Goal: Task Accomplishment & Management: Manage account settings

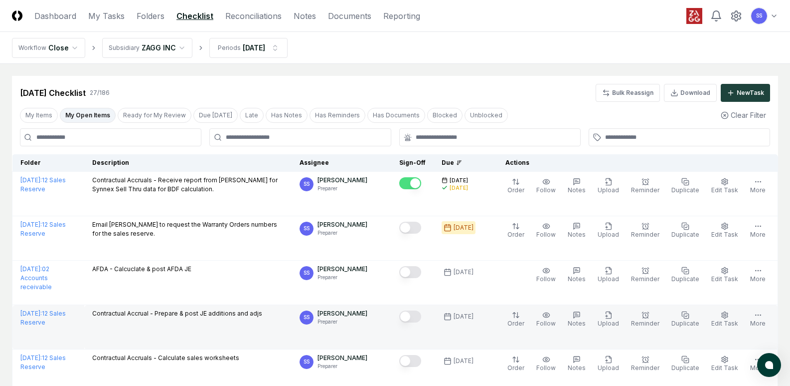
click at [421, 313] on button "Mark complete" at bounding box center [410, 316] width 22 height 12
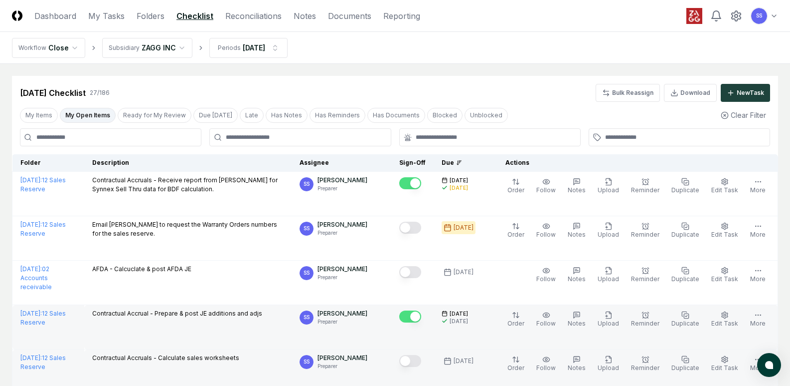
click at [416, 360] on button "Mark complete" at bounding box center [410, 361] width 22 height 12
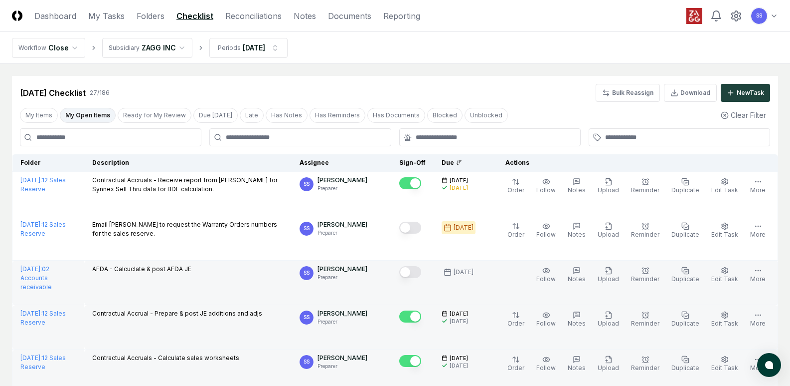
click at [420, 270] on button "Mark complete" at bounding box center [410, 272] width 22 height 12
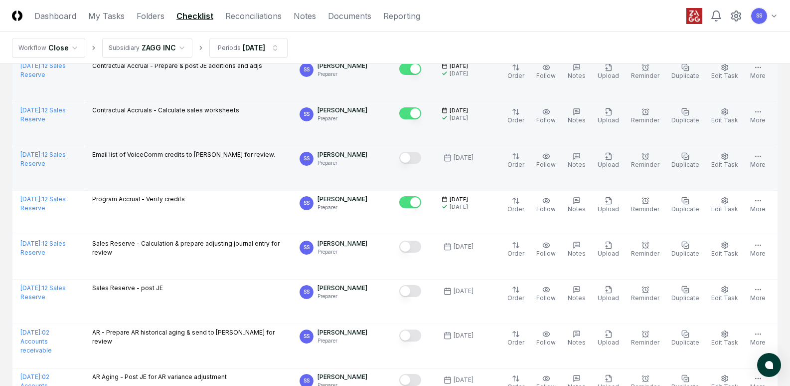
scroll to position [249, 0]
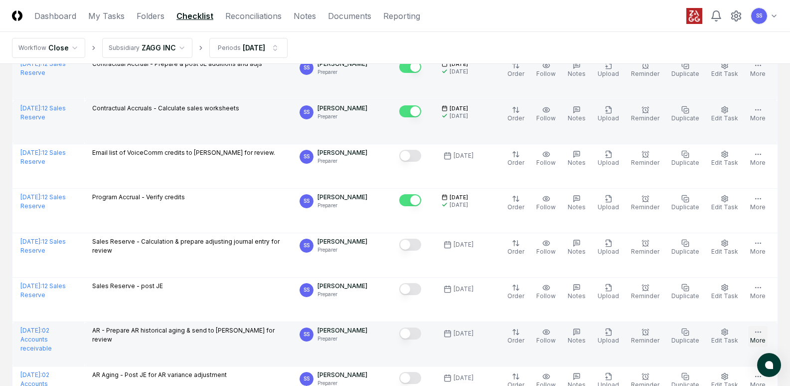
click at [758, 340] on button "More" at bounding box center [758, 336] width 19 height 21
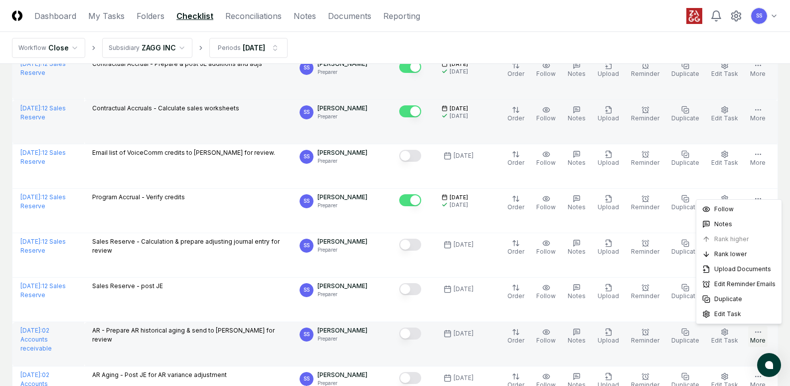
click at [758, 340] on button "More" at bounding box center [758, 336] width 19 height 21
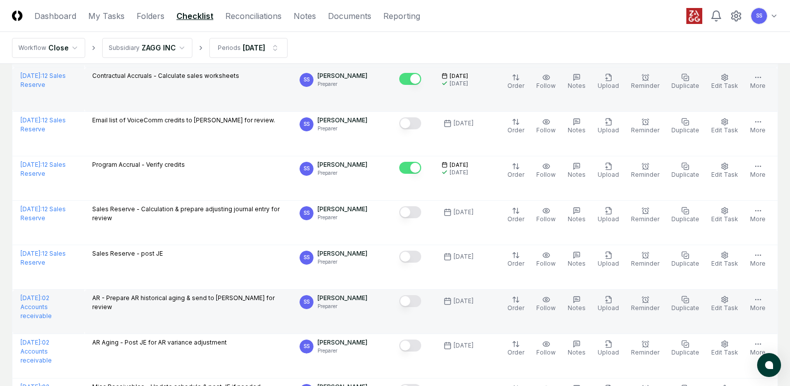
scroll to position [299, 0]
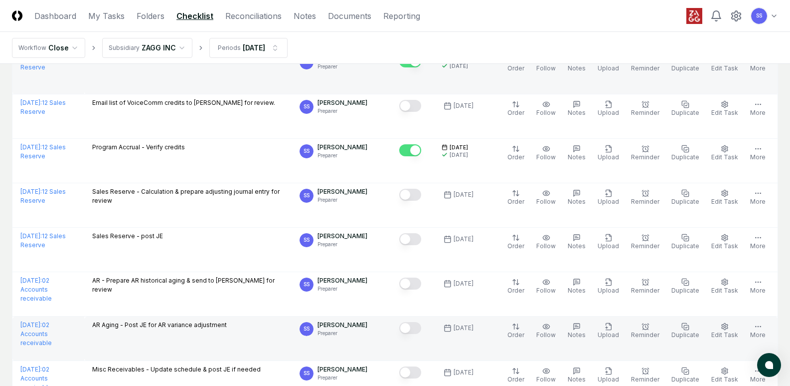
click at [421, 326] on button "Mark complete" at bounding box center [410, 328] width 22 height 12
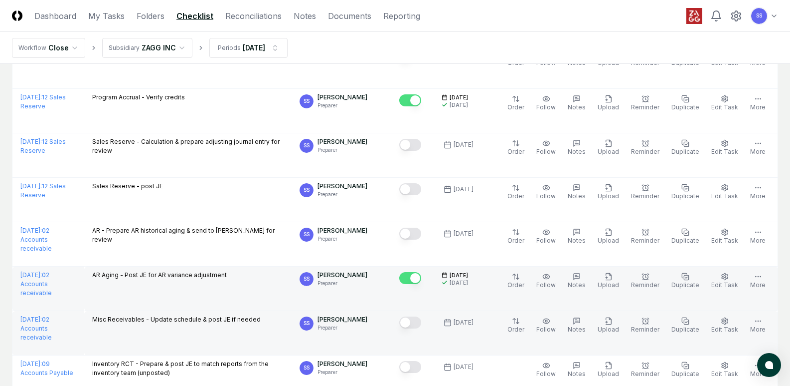
click at [421, 320] on button "Mark complete" at bounding box center [410, 322] width 22 height 12
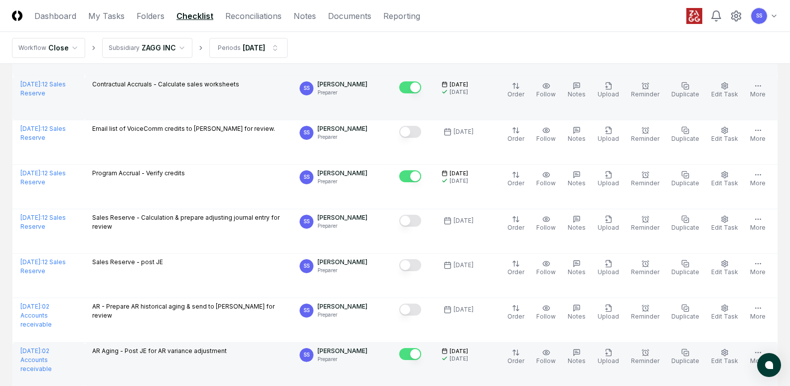
scroll to position [249, 0]
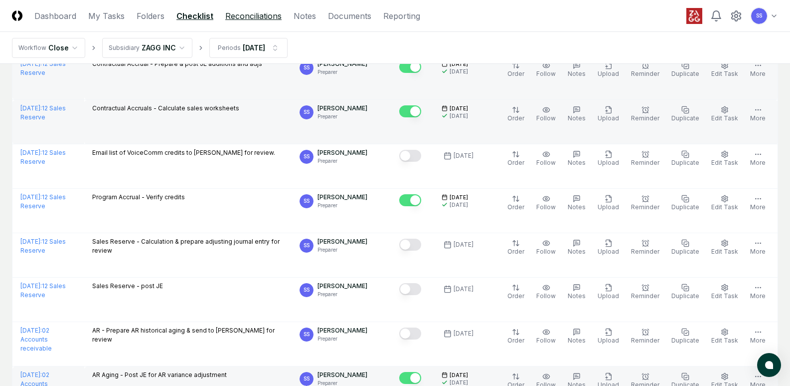
click at [246, 18] on link "Reconciliations" at bounding box center [253, 16] width 56 height 12
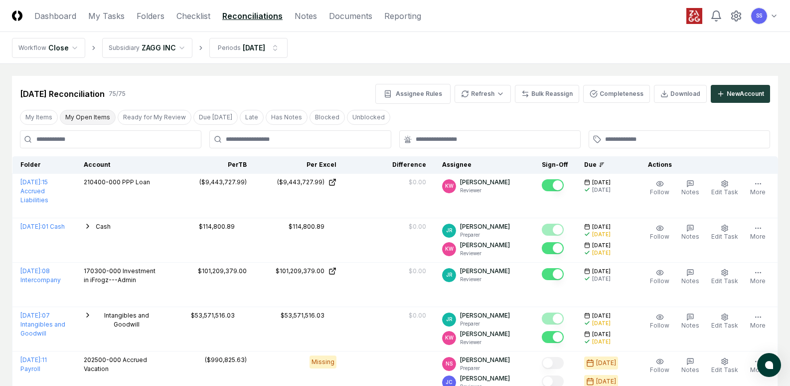
click at [75, 113] on button "My Open Items" at bounding box center [88, 117] width 56 height 15
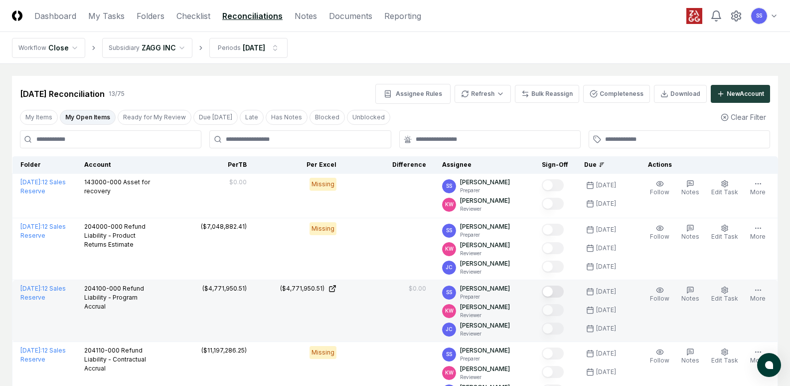
click at [562, 288] on button "Mark complete" at bounding box center [553, 291] width 22 height 12
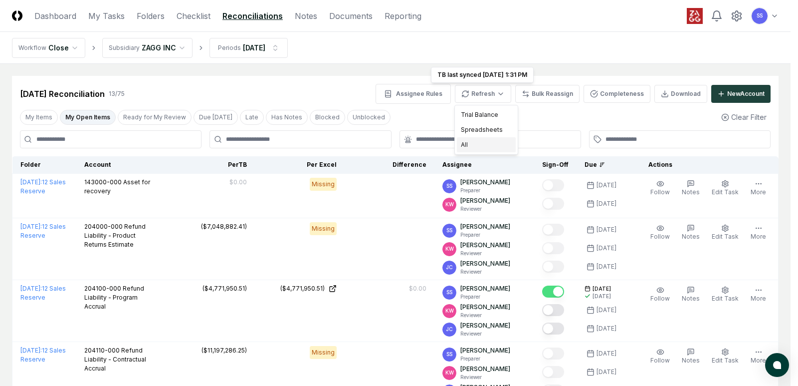
click at [479, 143] on div "All" at bounding box center [486, 144] width 59 height 15
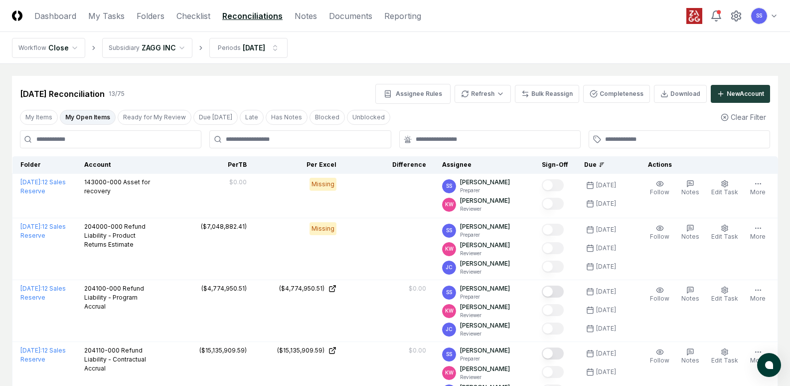
click at [564, 290] on button "Mark complete" at bounding box center [553, 291] width 22 height 12
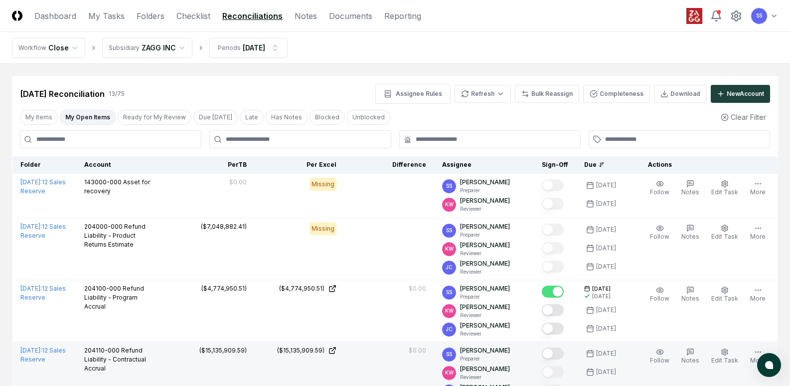
click at [564, 355] on button "Mark complete" at bounding box center [553, 353] width 22 height 12
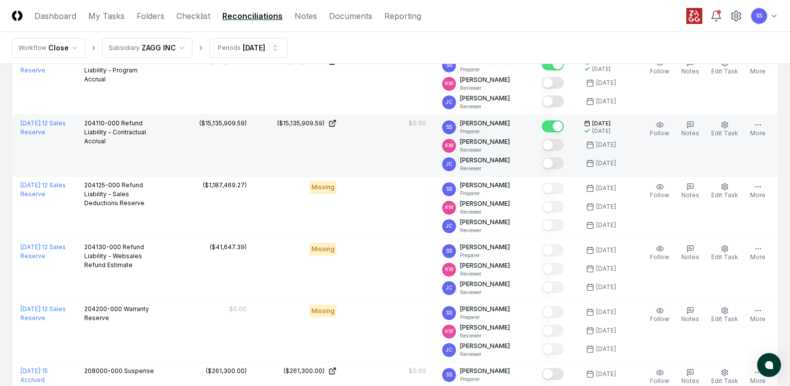
scroll to position [249, 0]
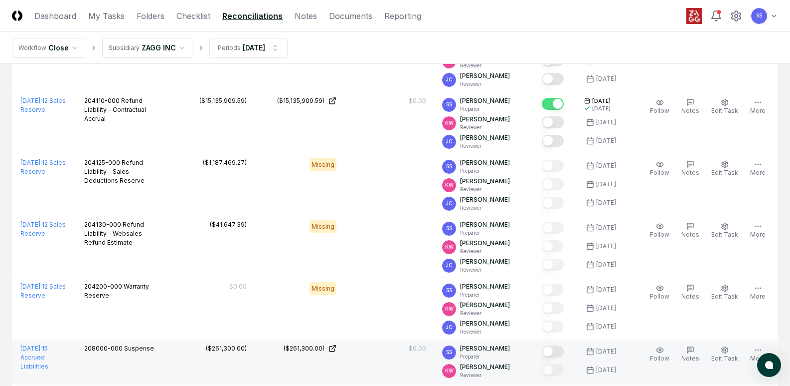
click at [564, 351] on button "Mark complete" at bounding box center [553, 351] width 22 height 12
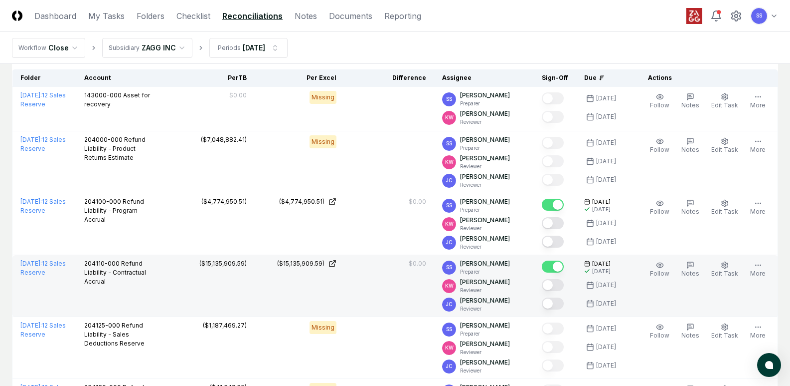
scroll to position [50, 0]
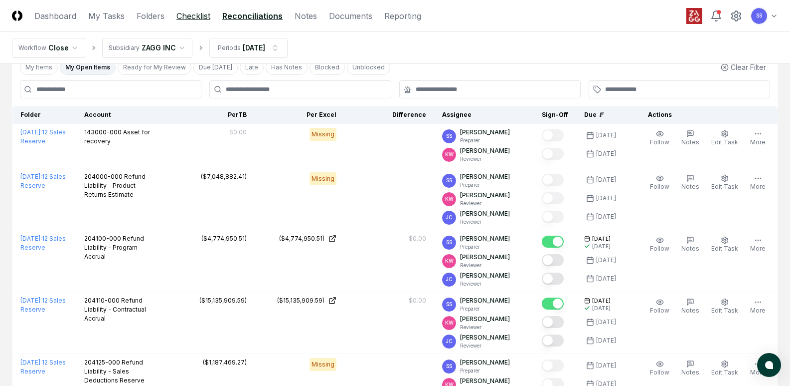
click at [196, 15] on link "Checklist" at bounding box center [194, 16] width 34 height 12
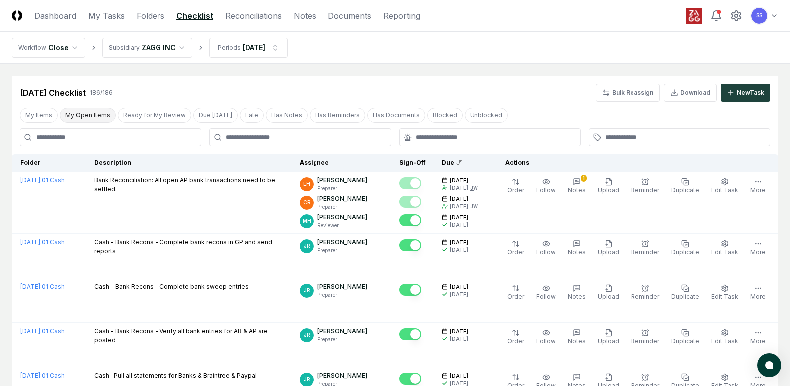
click at [78, 116] on button "My Open Items" at bounding box center [88, 115] width 56 height 15
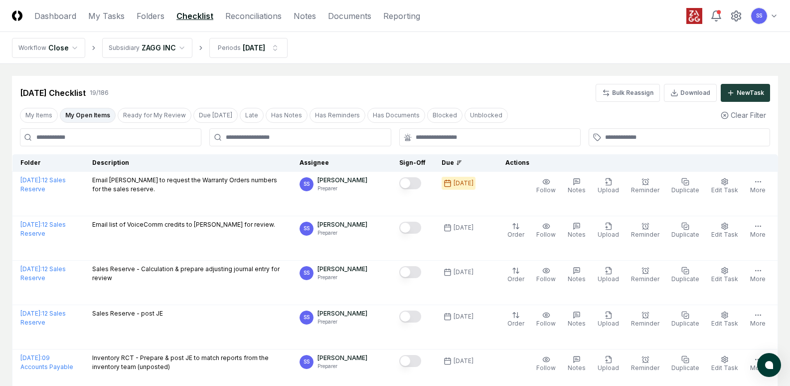
click at [87, 114] on button "My Open Items" at bounding box center [88, 115] width 56 height 15
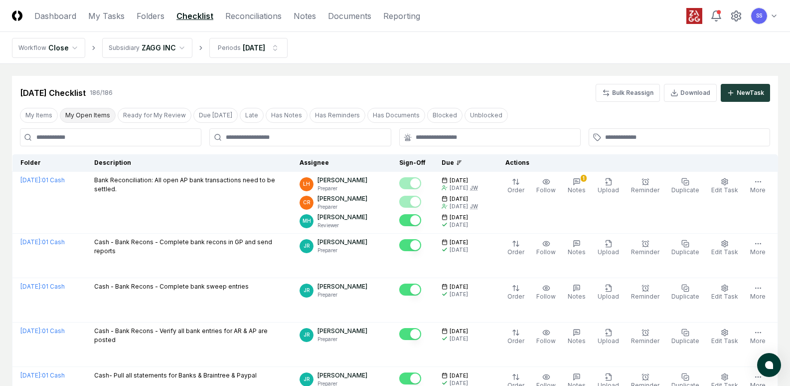
click at [95, 115] on button "My Open Items" at bounding box center [88, 115] width 56 height 15
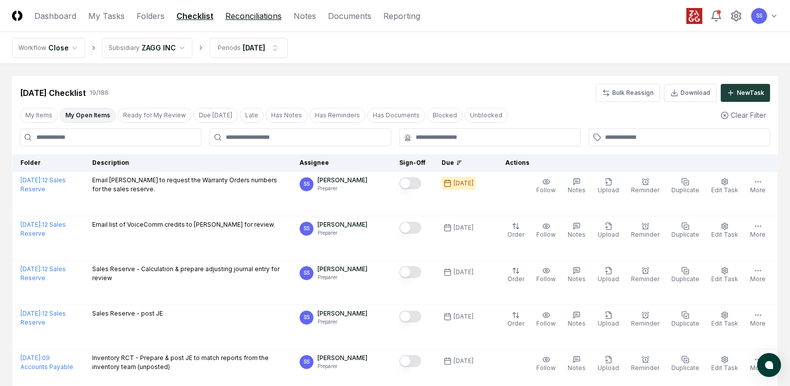
click at [233, 16] on link "Reconciliations" at bounding box center [253, 16] width 56 height 12
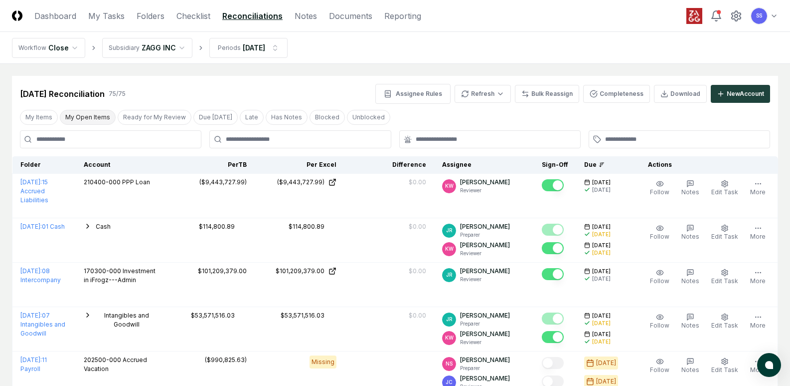
click at [90, 121] on button "My Open Items" at bounding box center [88, 117] width 56 height 15
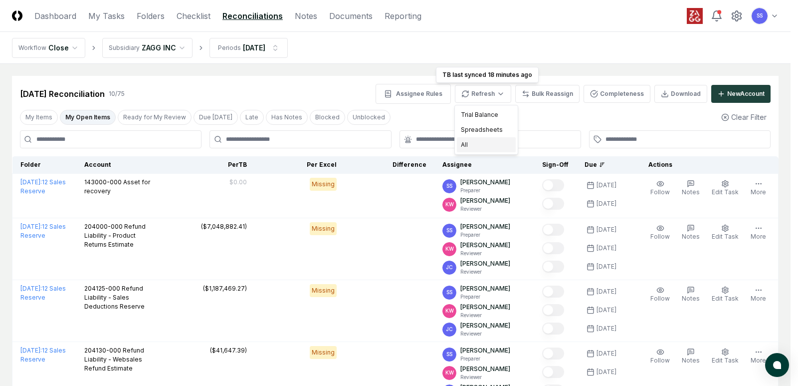
click at [490, 146] on div "All" at bounding box center [486, 144] width 59 height 15
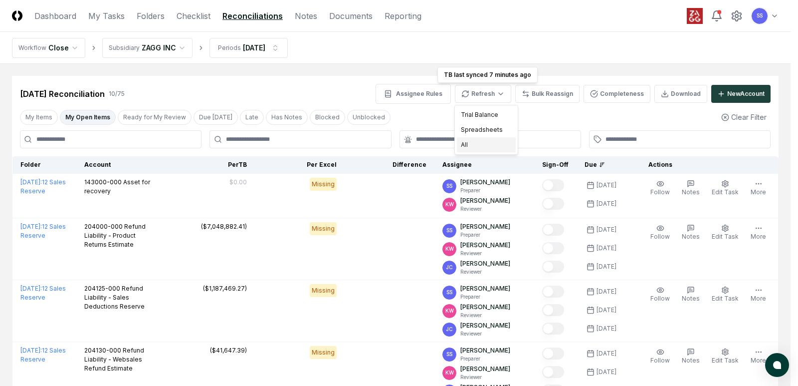
click at [481, 141] on div "All" at bounding box center [486, 144] width 59 height 15
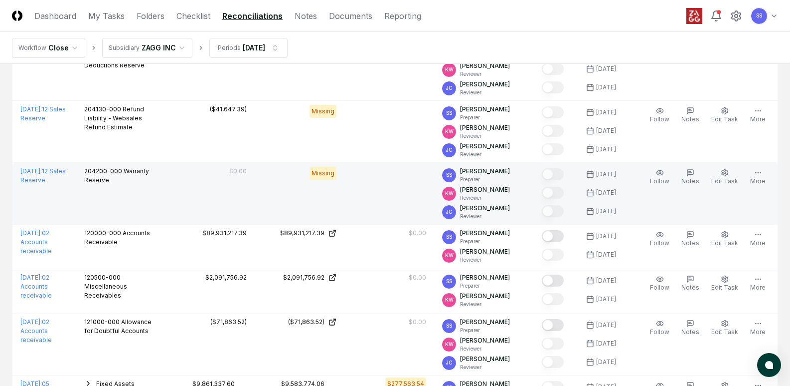
scroll to position [249, 0]
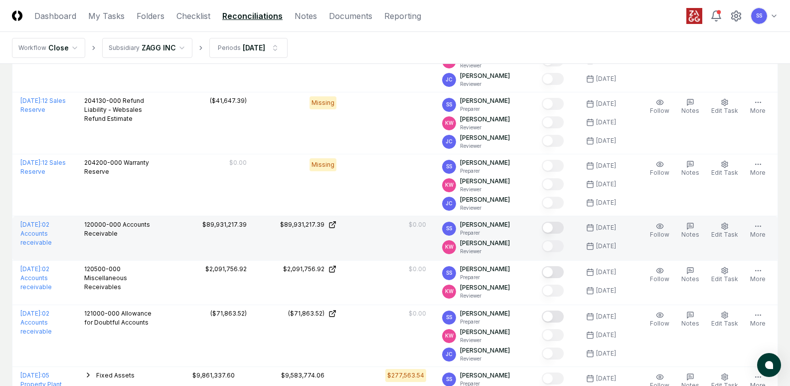
click at [560, 224] on button "Mark complete" at bounding box center [553, 227] width 22 height 12
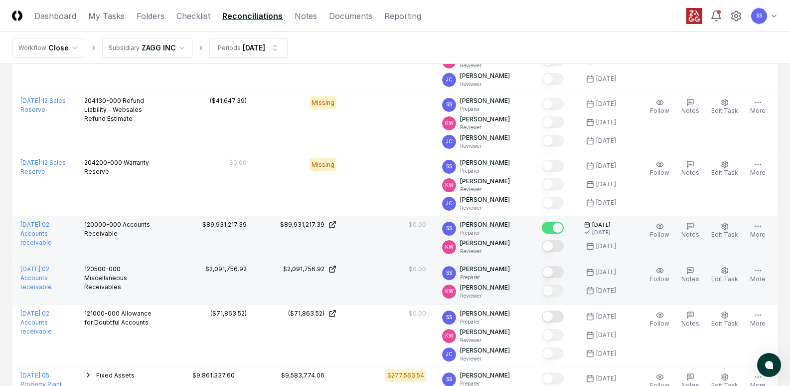
click at [559, 270] on button "Mark complete" at bounding box center [553, 272] width 22 height 12
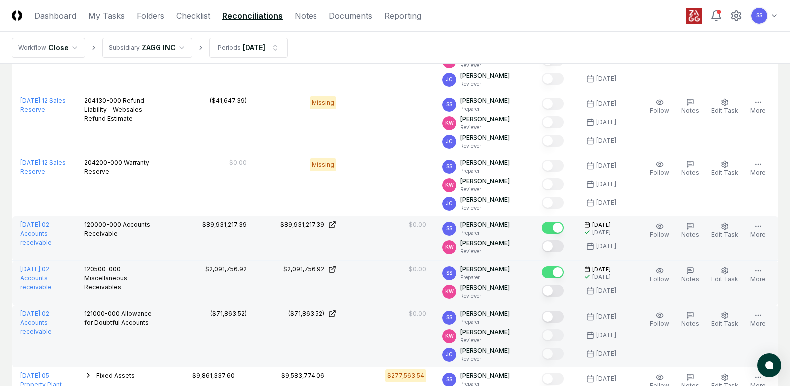
click at [561, 312] on button "Mark complete" at bounding box center [553, 316] width 22 height 12
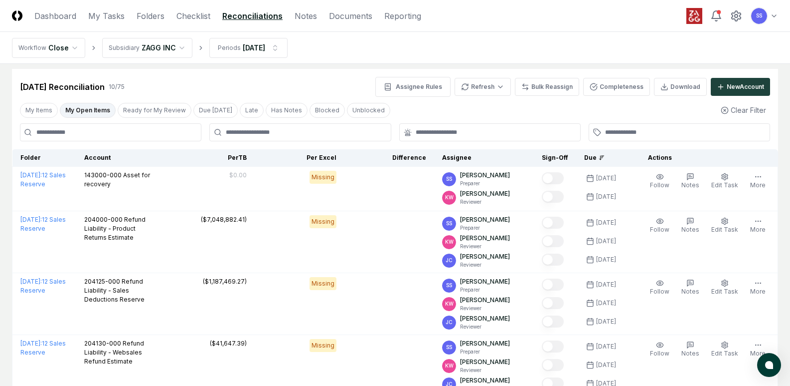
scroll to position [0, 0]
